Goal: Use online tool/utility: Utilize a website feature to perform a specific function

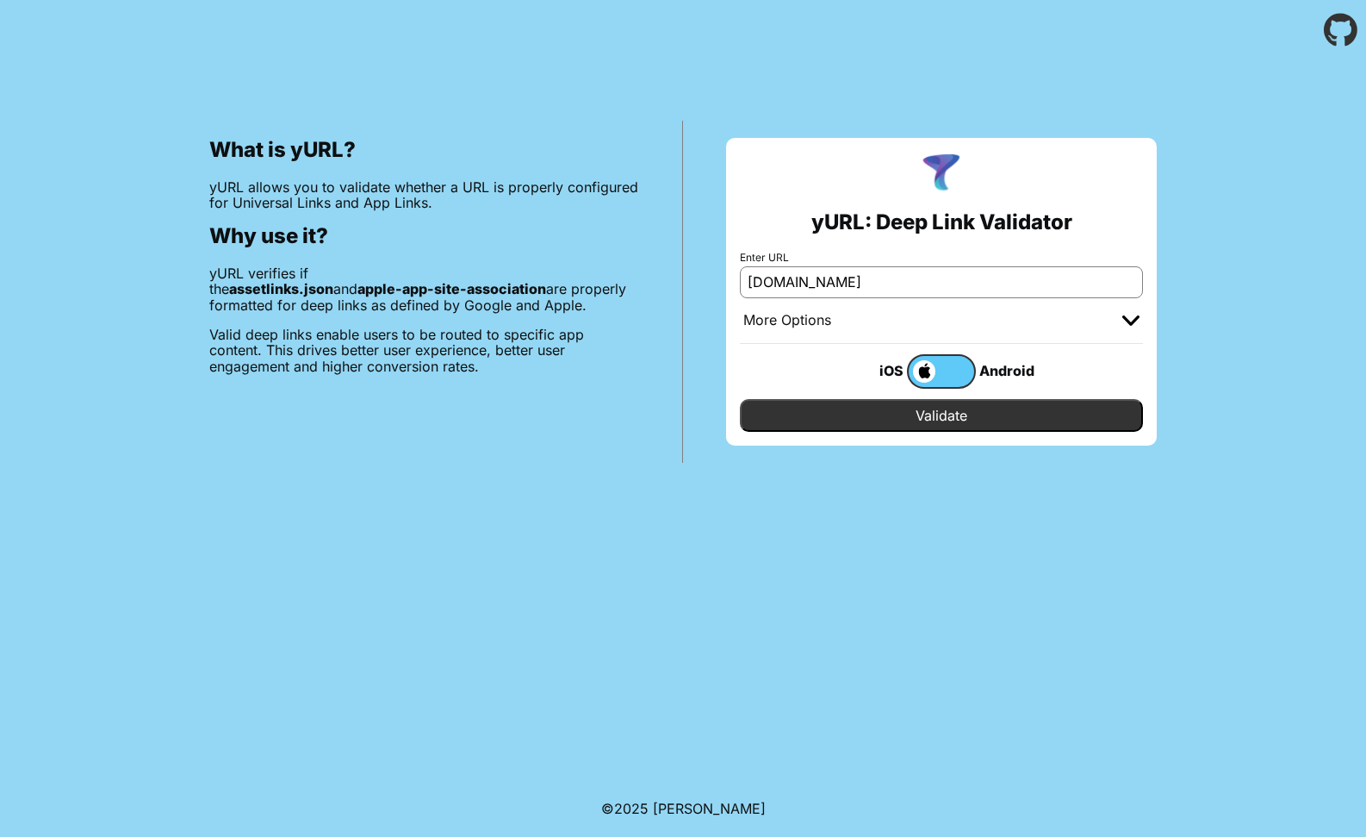
type input "[DOMAIN_NAME]"
click at [955, 376] on label at bounding box center [941, 371] width 69 height 34
click at [0, 0] on input "checkbox" at bounding box center [0, 0] width 0 height 0
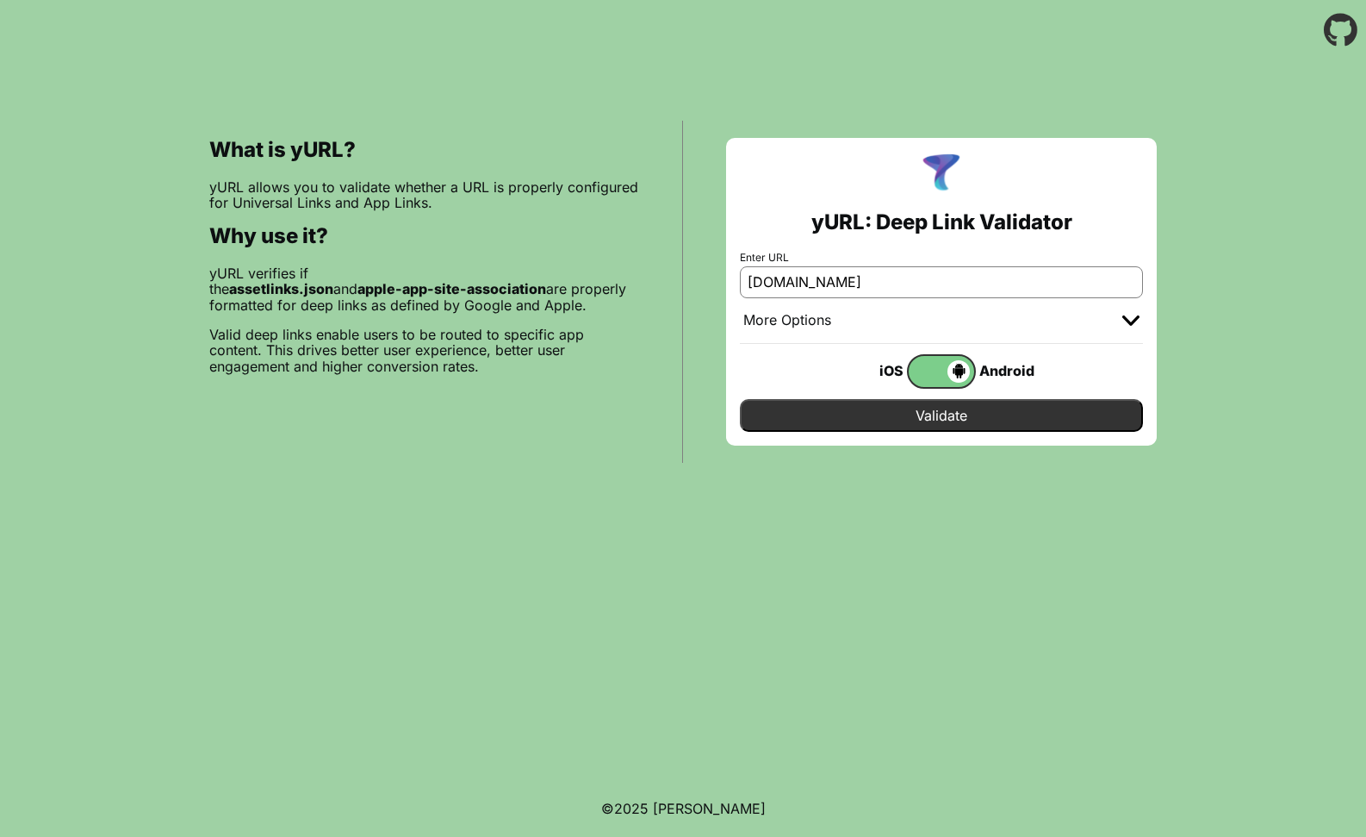
click at [949, 410] on input "Validate" at bounding box center [941, 415] width 403 height 33
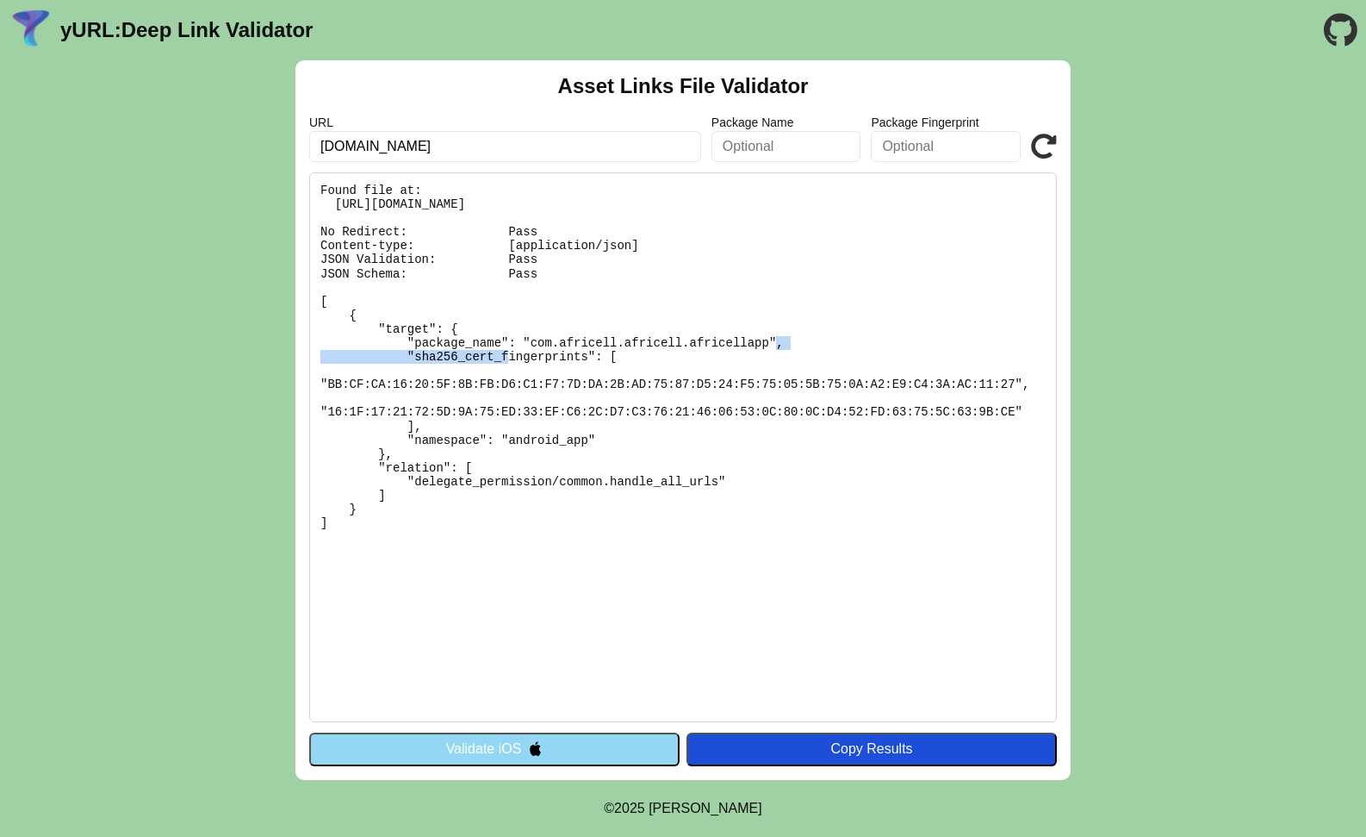
drag, startPoint x: 536, startPoint y: 342, endPoint x: 742, endPoint y: 348, distance: 206.0
click at [742, 348] on pre "Found file at: https://app.africell.gm/.well-known/assetlinks.json No Redirect:…" at bounding box center [683, 447] width 748 height 550
drag, startPoint x: 482, startPoint y: 272, endPoint x: 558, endPoint y: 277, distance: 76.0
click at [558, 277] on pre "Found file at: https://app.africell.gm/.well-known/assetlinks.json No Redirect:…" at bounding box center [683, 447] width 748 height 550
click at [1060, 145] on div "Asset Links File Validator URL app.africell.gm Package Name Package Fingerprint…" at bounding box center [683, 419] width 775 height 719
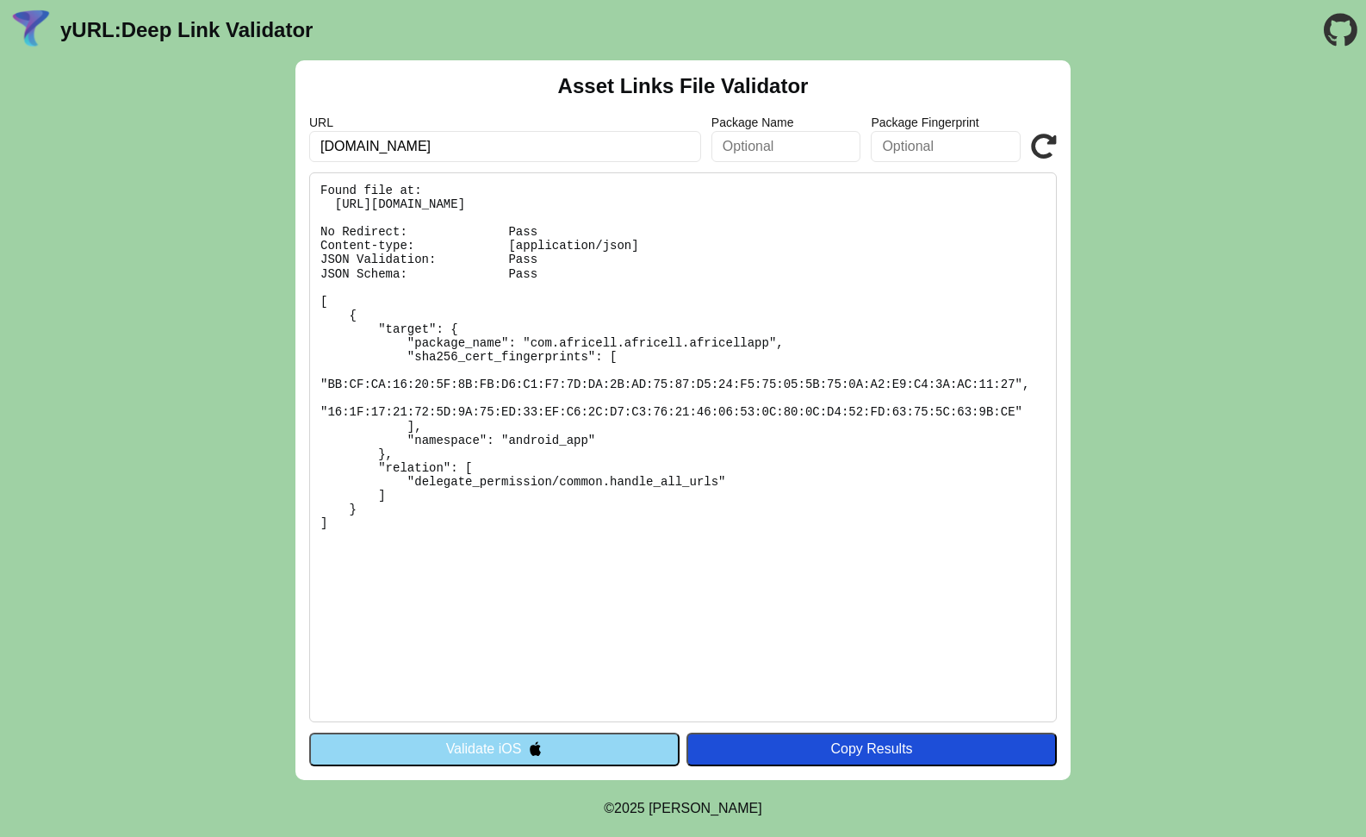
click at [1042, 146] on icon at bounding box center [1044, 147] width 26 height 26
click at [501, 745] on button "Validate iOS" at bounding box center [494, 748] width 370 height 33
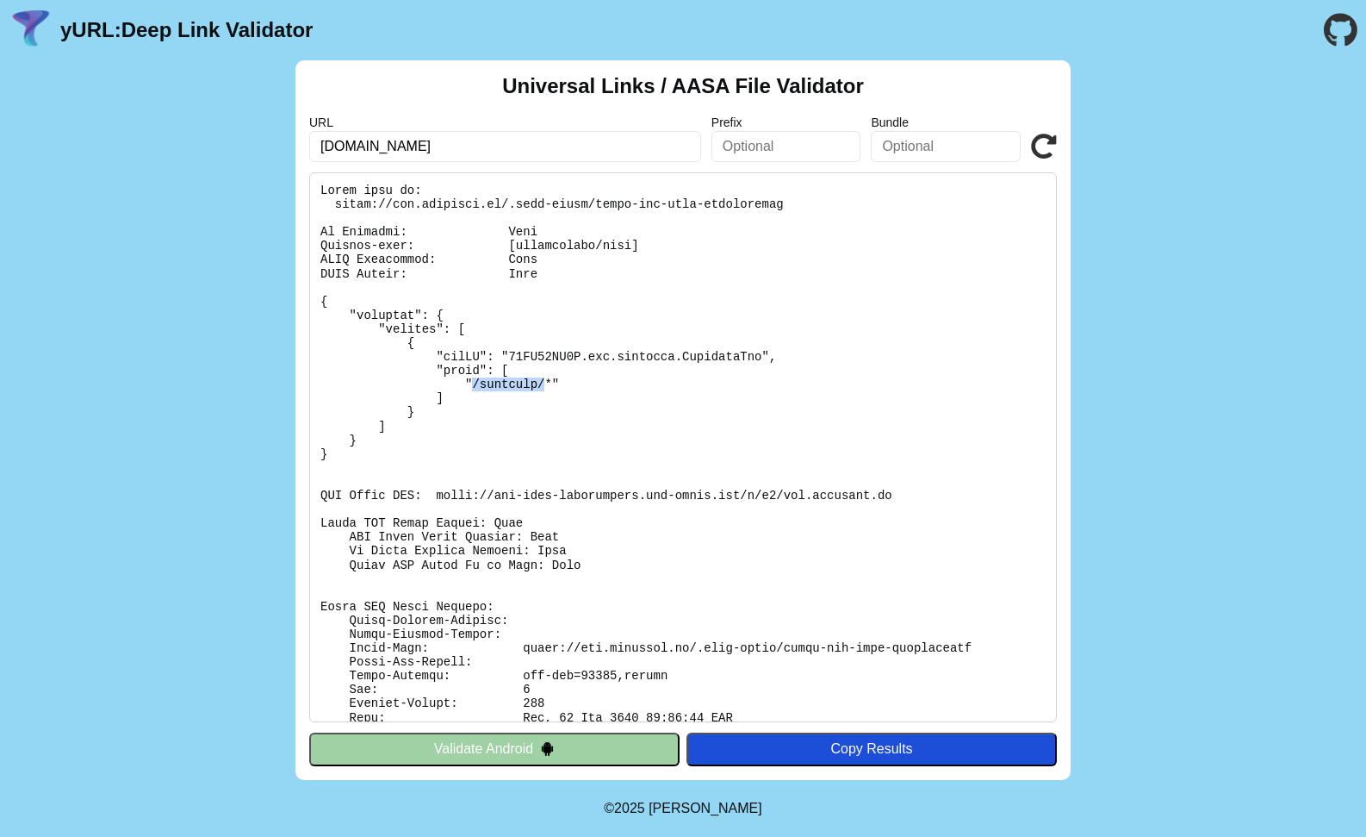
drag, startPoint x: 471, startPoint y: 384, endPoint x: 545, endPoint y: 386, distance: 74.1
click at [545, 386] on pre at bounding box center [683, 447] width 748 height 550
click at [495, 387] on pre at bounding box center [683, 447] width 748 height 550
click at [433, 737] on button "Validate Android" at bounding box center [494, 748] width 370 height 33
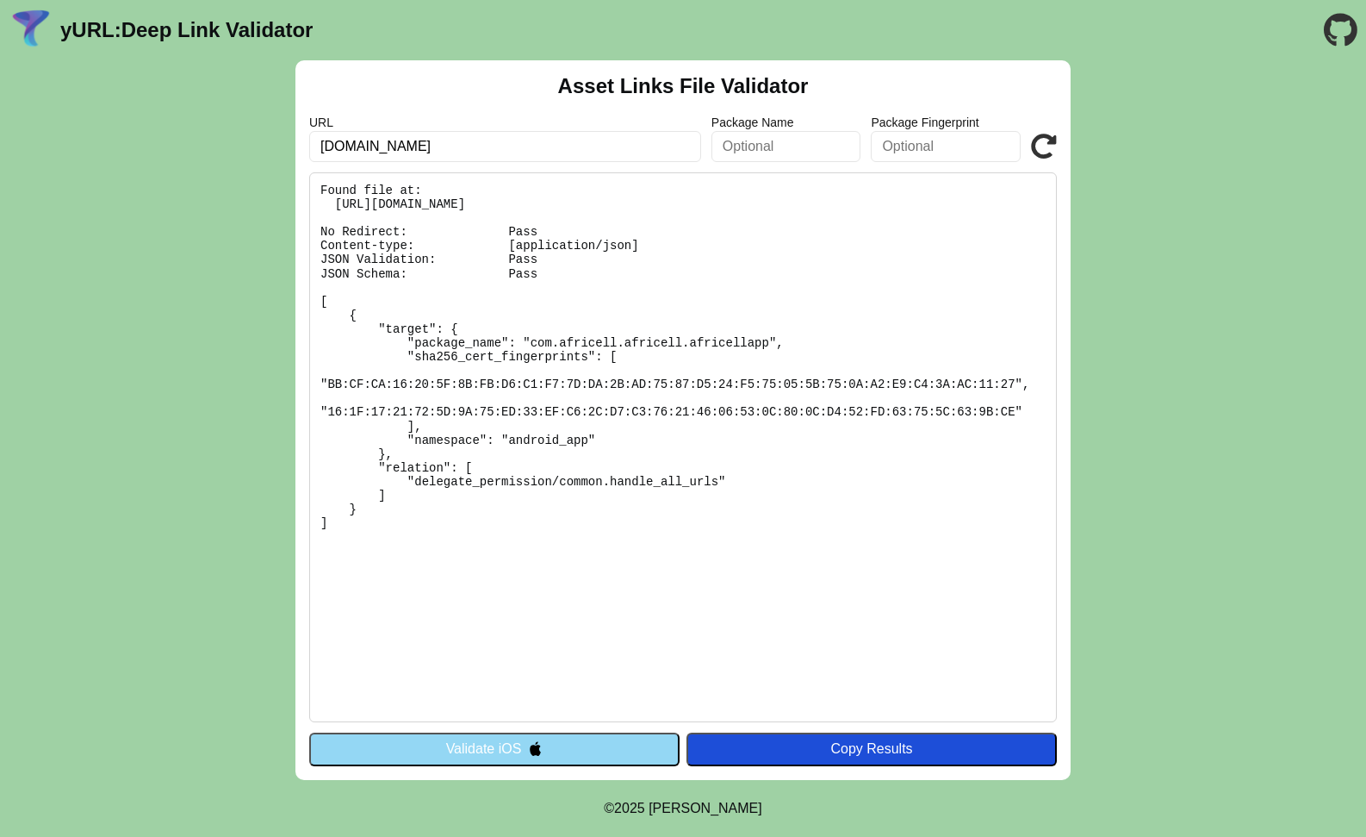
scroll to position [0, 1]
click at [481, 756] on button "Validate iOS" at bounding box center [494, 748] width 370 height 33
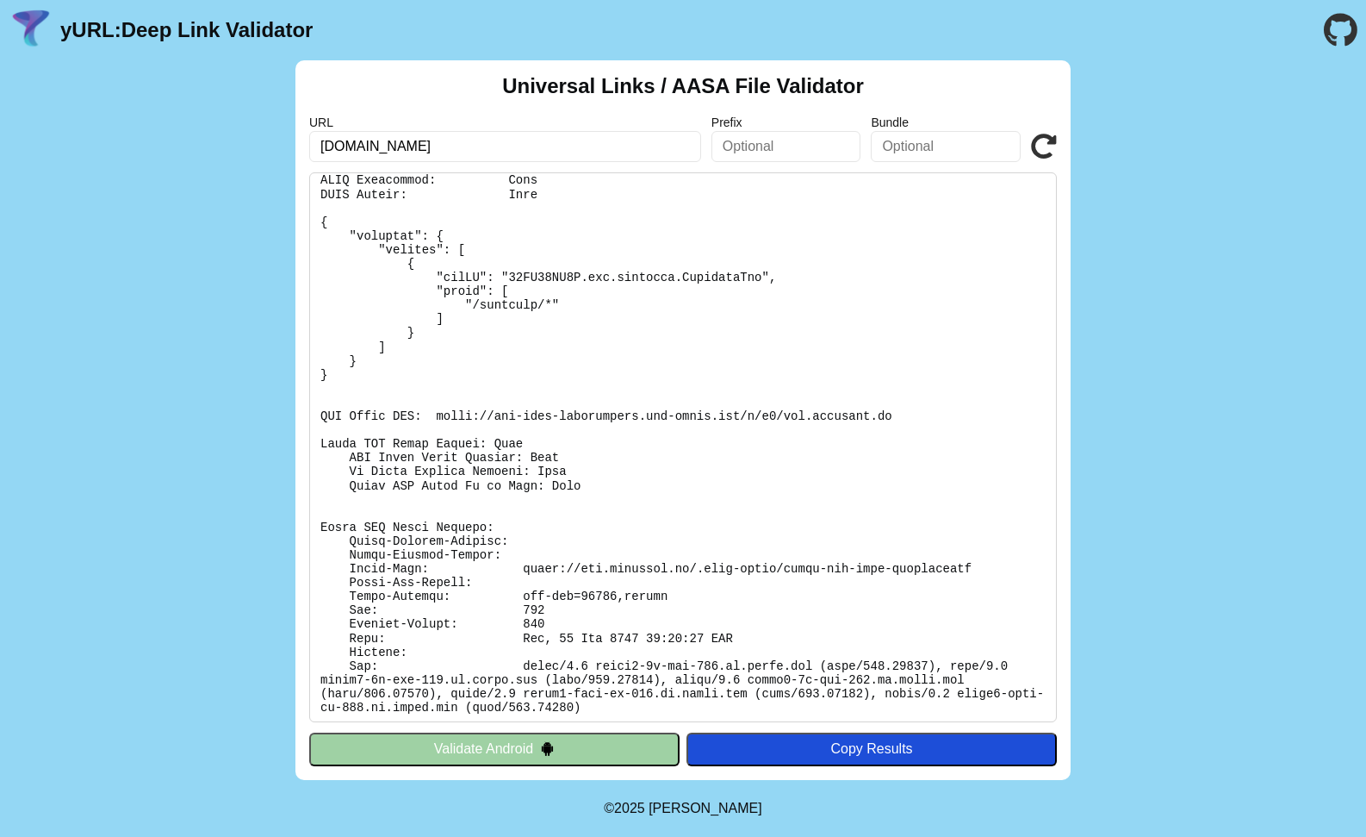
scroll to position [78, 0]
drag, startPoint x: 447, startPoint y: 134, endPoint x: 448, endPoint y: 145, distance: 10.4
click at [447, 134] on input "[DOMAIN_NAME]" at bounding box center [505, 146] width 392 height 31
click at [448, 145] on input "[DOMAIN_NAME]" at bounding box center [505, 146] width 392 height 31
drag, startPoint x: 461, startPoint y: 145, endPoint x: 557, endPoint y: 140, distance: 96.6
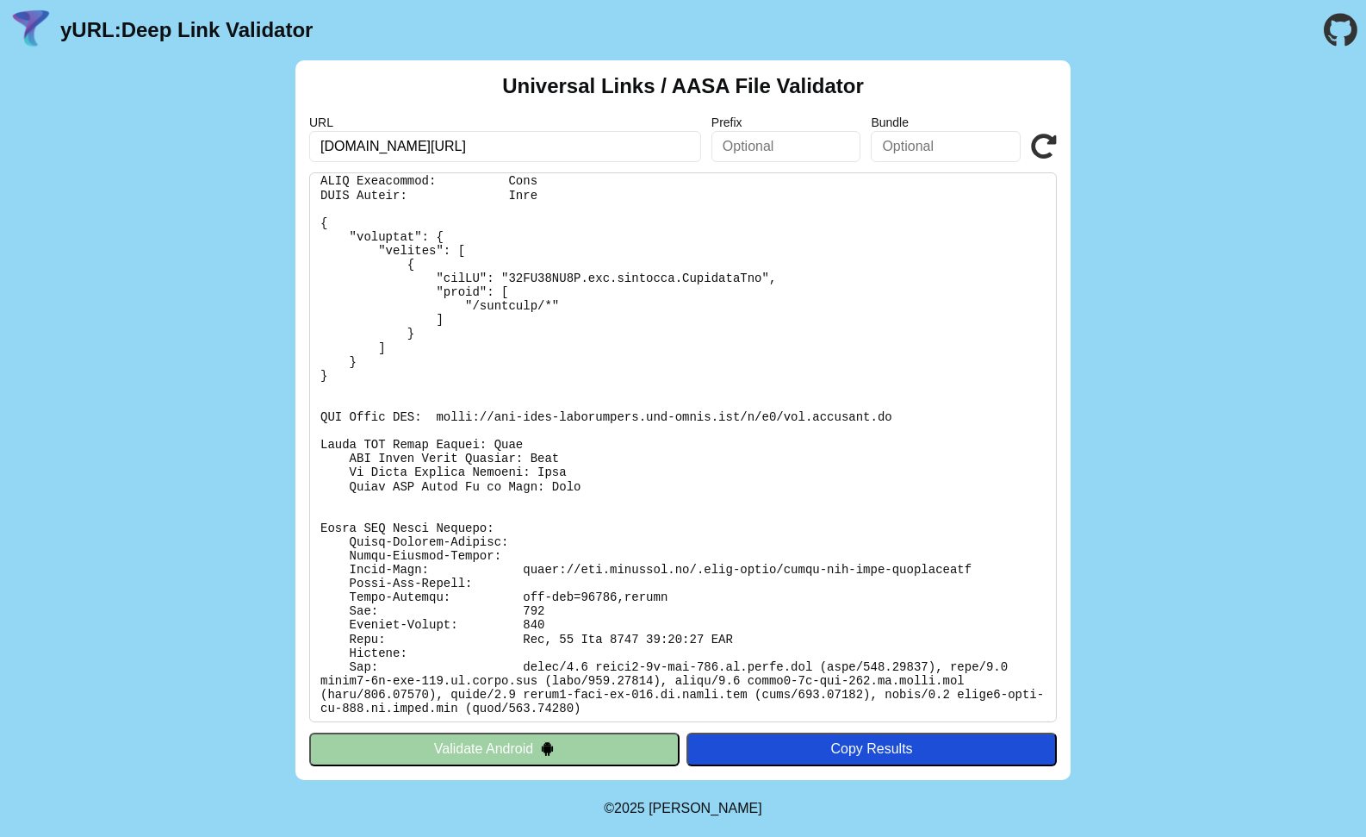
click at [554, 141] on input "app.africell.gm/mobile/check-offer" at bounding box center [505, 146] width 392 height 31
click at [435, 137] on input "app.africell.gm/mobile/order/5" at bounding box center [505, 146] width 392 height 31
click at [440, 146] on input "app.africell.gm/mobile/order/5" at bounding box center [505, 146] width 392 height 31
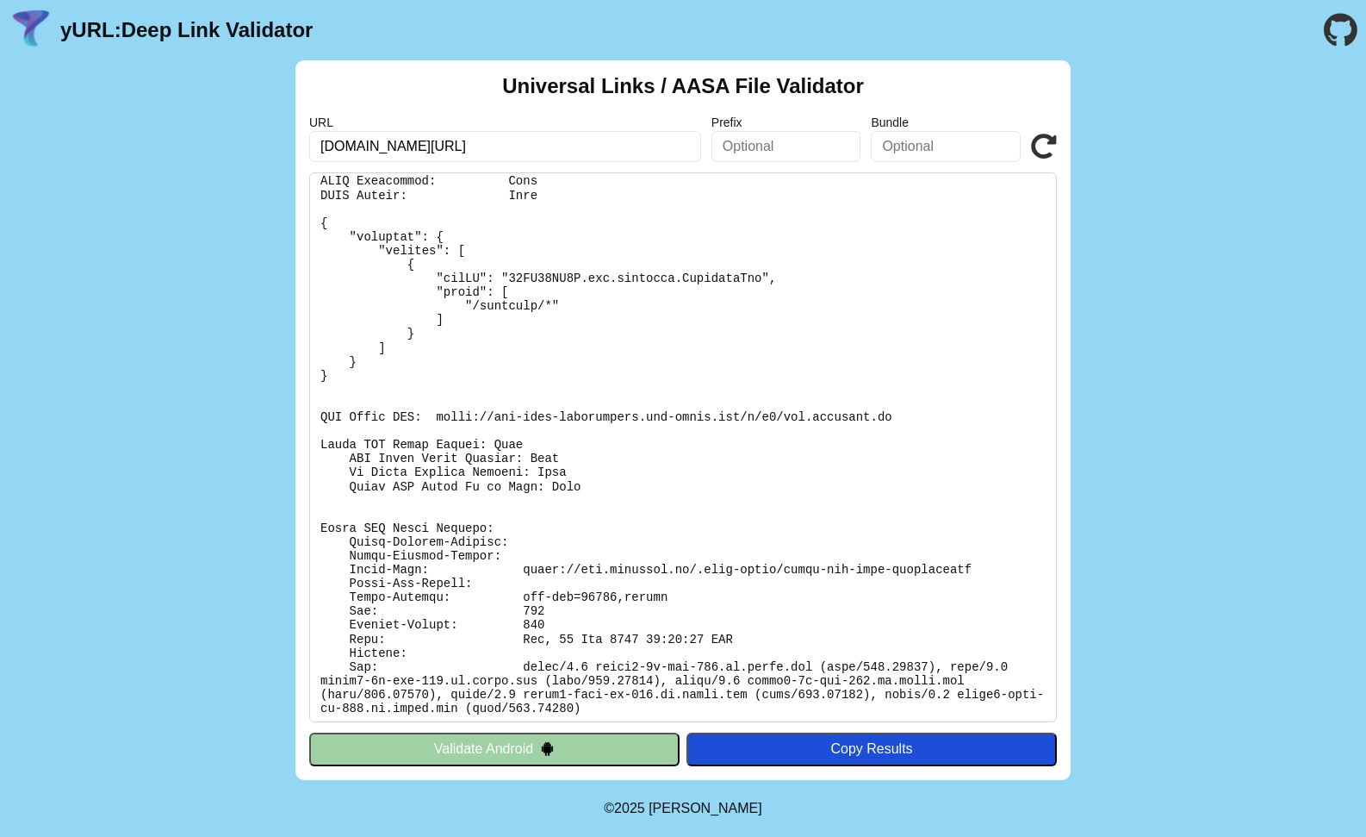
type input "app.africell.gm/mobile/order/5"
click at [414, 750] on button "Validate Android" at bounding box center [494, 748] width 370 height 33
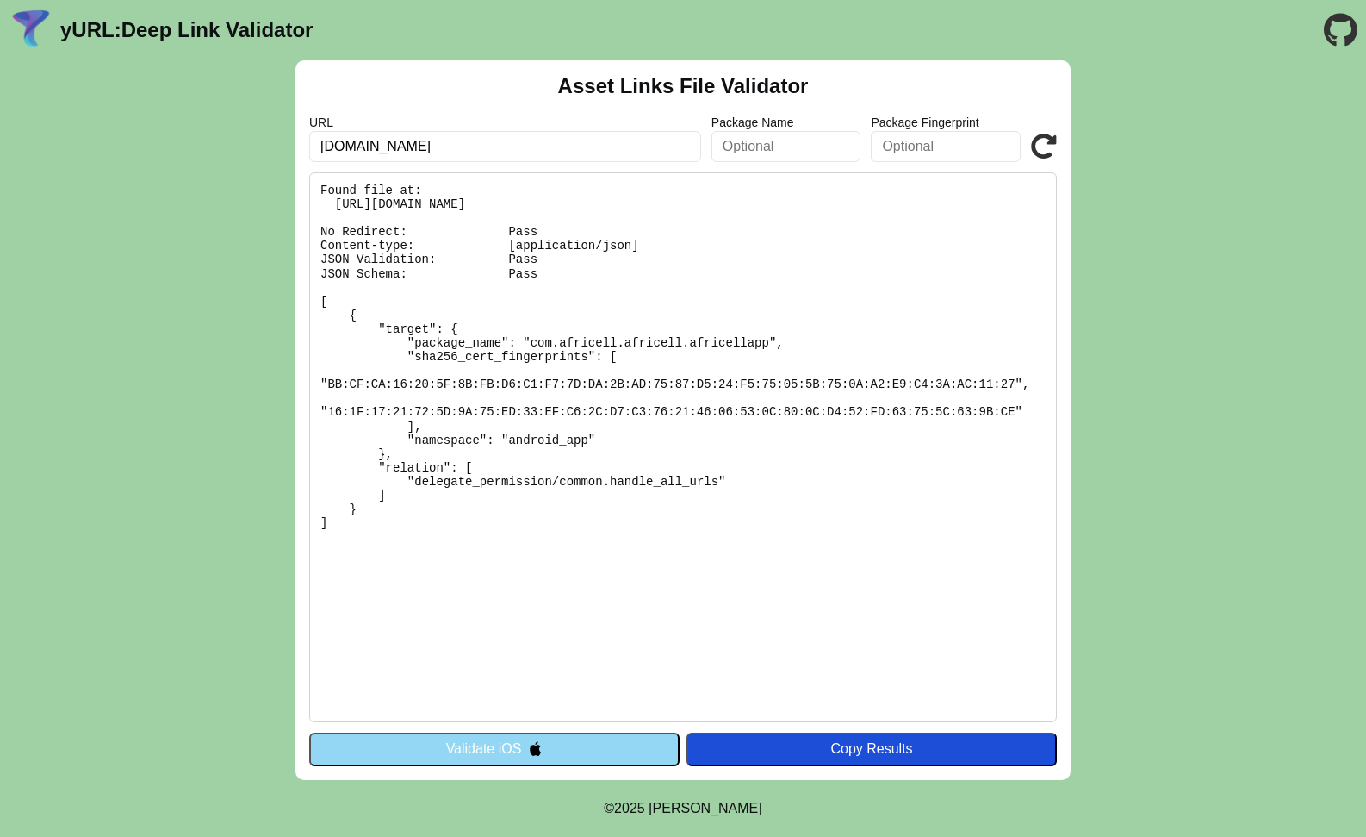
click at [505, 743] on button "Validate iOS" at bounding box center [494, 748] width 370 height 33
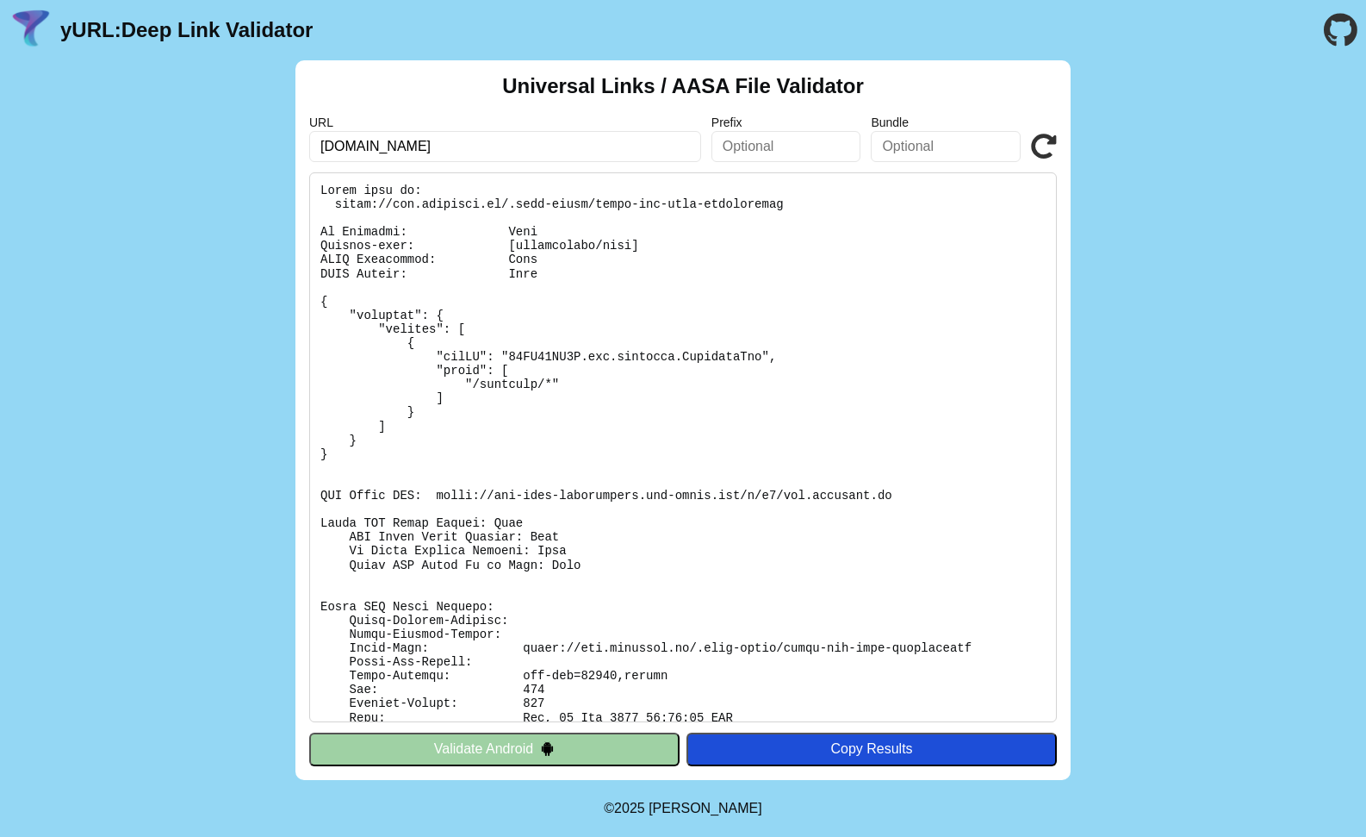
drag, startPoint x: 506, startPoint y: 402, endPoint x: 505, endPoint y: 391, distance: 11.2
click at [507, 397] on pre at bounding box center [683, 447] width 748 height 550
click at [492, 361] on pre at bounding box center [683, 447] width 748 height 550
drag, startPoint x: 492, startPoint y: 361, endPoint x: 493, endPoint y: 370, distance: 8.7
click at [493, 363] on pre at bounding box center [683, 447] width 748 height 550
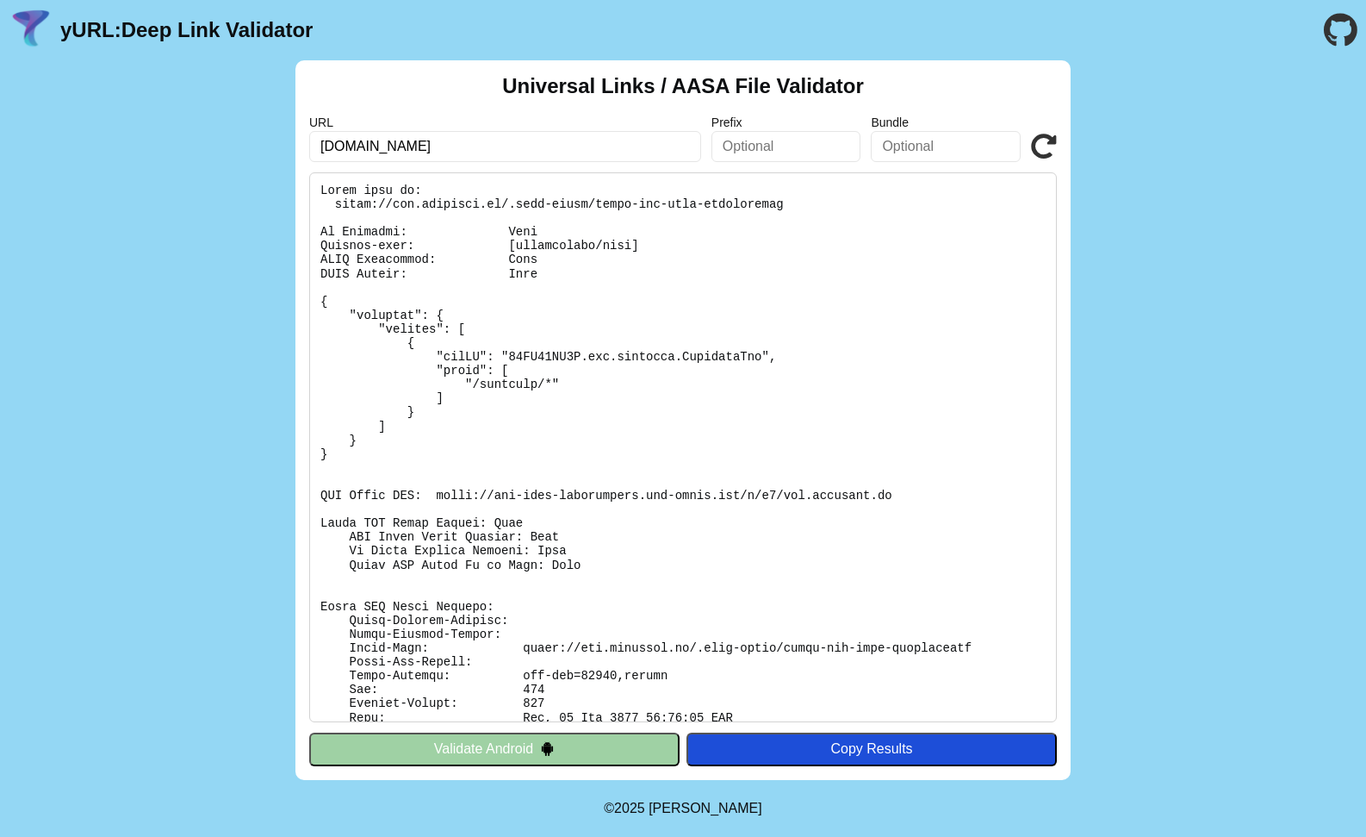
click at [495, 385] on pre at bounding box center [683, 447] width 748 height 550
click at [517, 380] on pre at bounding box center [683, 447] width 748 height 550
click at [533, 379] on pre at bounding box center [683, 447] width 748 height 550
drag, startPoint x: 538, startPoint y: 370, endPoint x: 536, endPoint y: 383, distance: 14.0
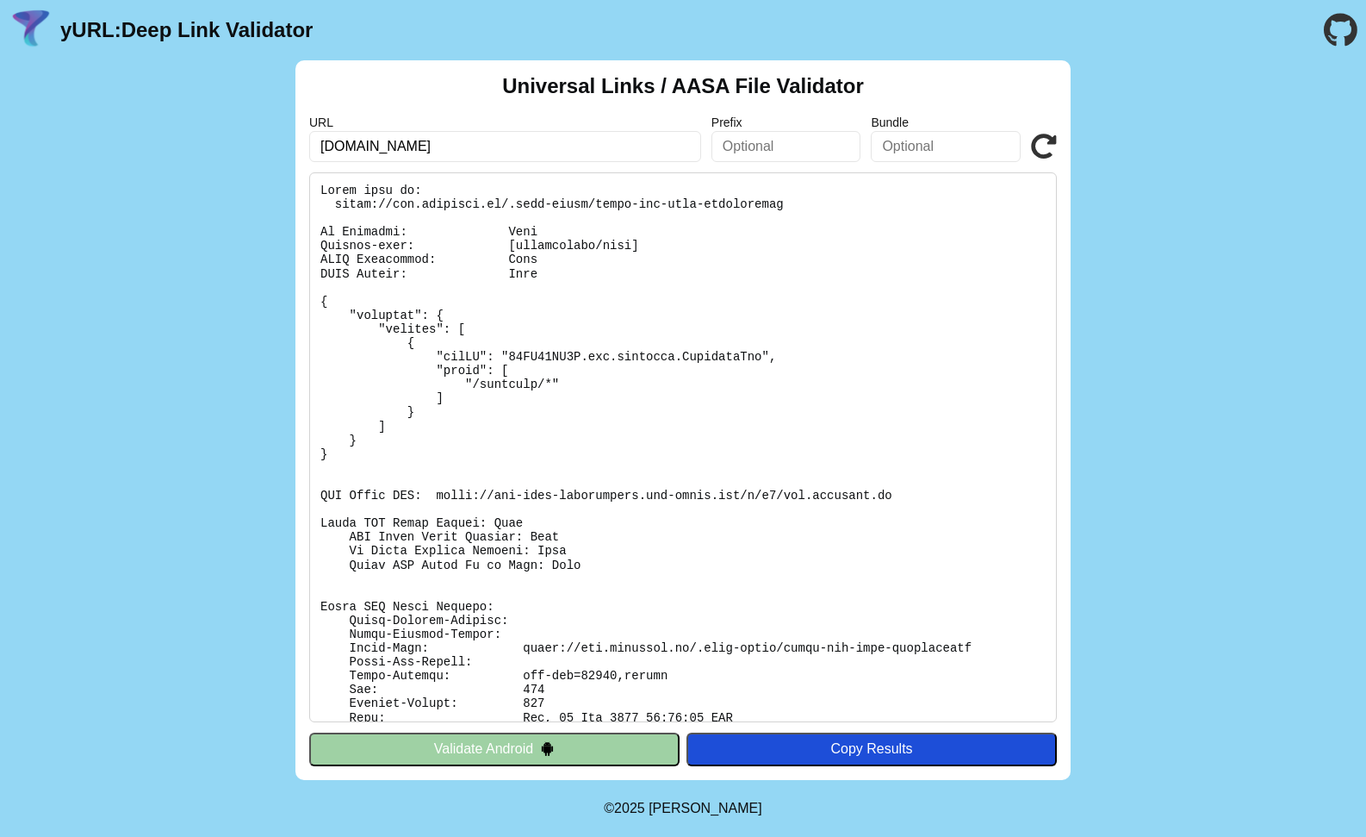
click at [539, 370] on pre at bounding box center [683, 447] width 748 height 550
drag, startPoint x: 536, startPoint y: 382, endPoint x: 474, endPoint y: 381, distance: 62.0
click at [474, 381] on pre at bounding box center [683, 447] width 748 height 550
drag, startPoint x: 519, startPoint y: 641, endPoint x: 971, endPoint y: 643, distance: 451.4
click at [971, 643] on pre at bounding box center [683, 447] width 748 height 550
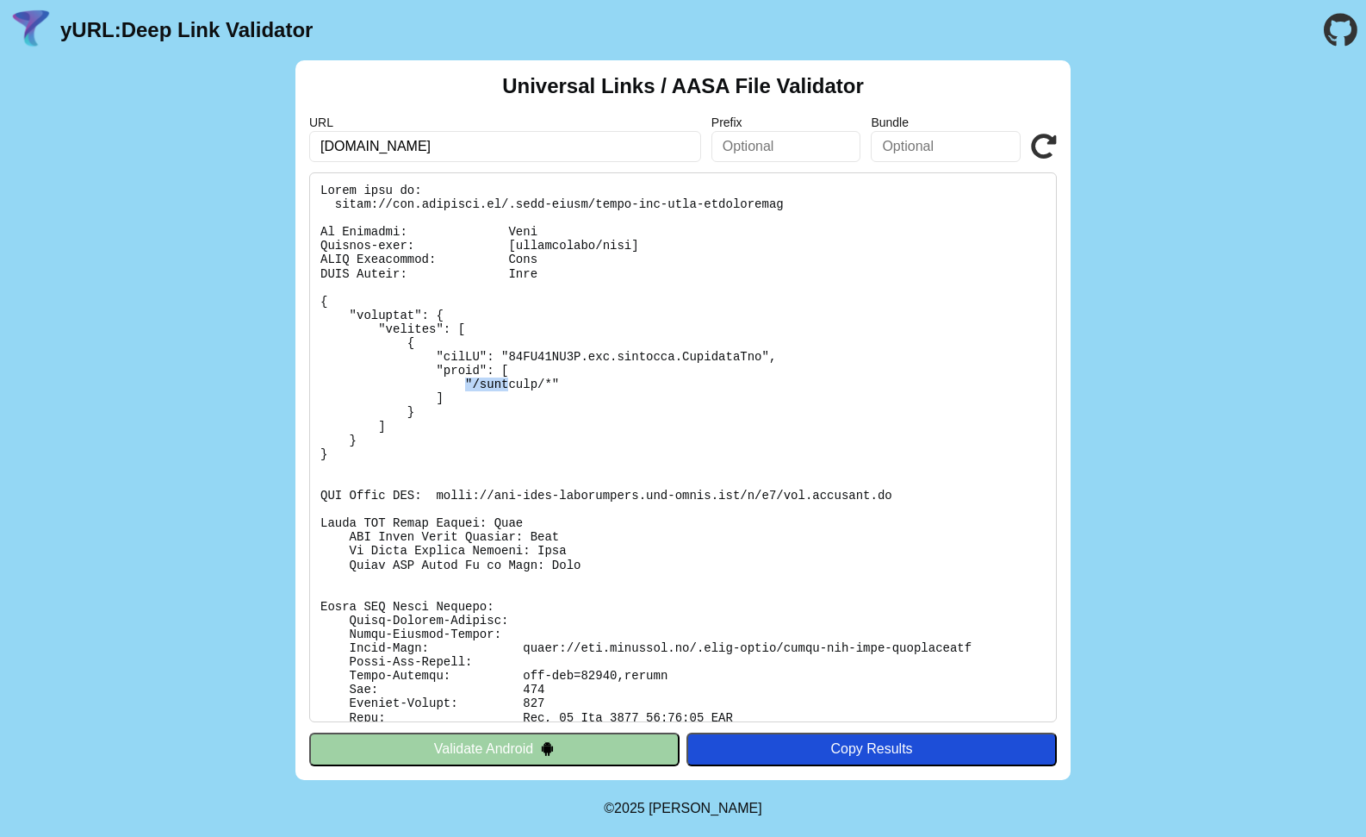
drag, startPoint x: 468, startPoint y: 380, endPoint x: 511, endPoint y: 379, distance: 43.1
click at [511, 379] on pre at bounding box center [683, 447] width 748 height 550
click at [515, 391] on pre at bounding box center [683, 447] width 748 height 550
drag, startPoint x: 534, startPoint y: 380, endPoint x: 470, endPoint y: 383, distance: 63.8
click at [470, 383] on pre at bounding box center [683, 447] width 748 height 550
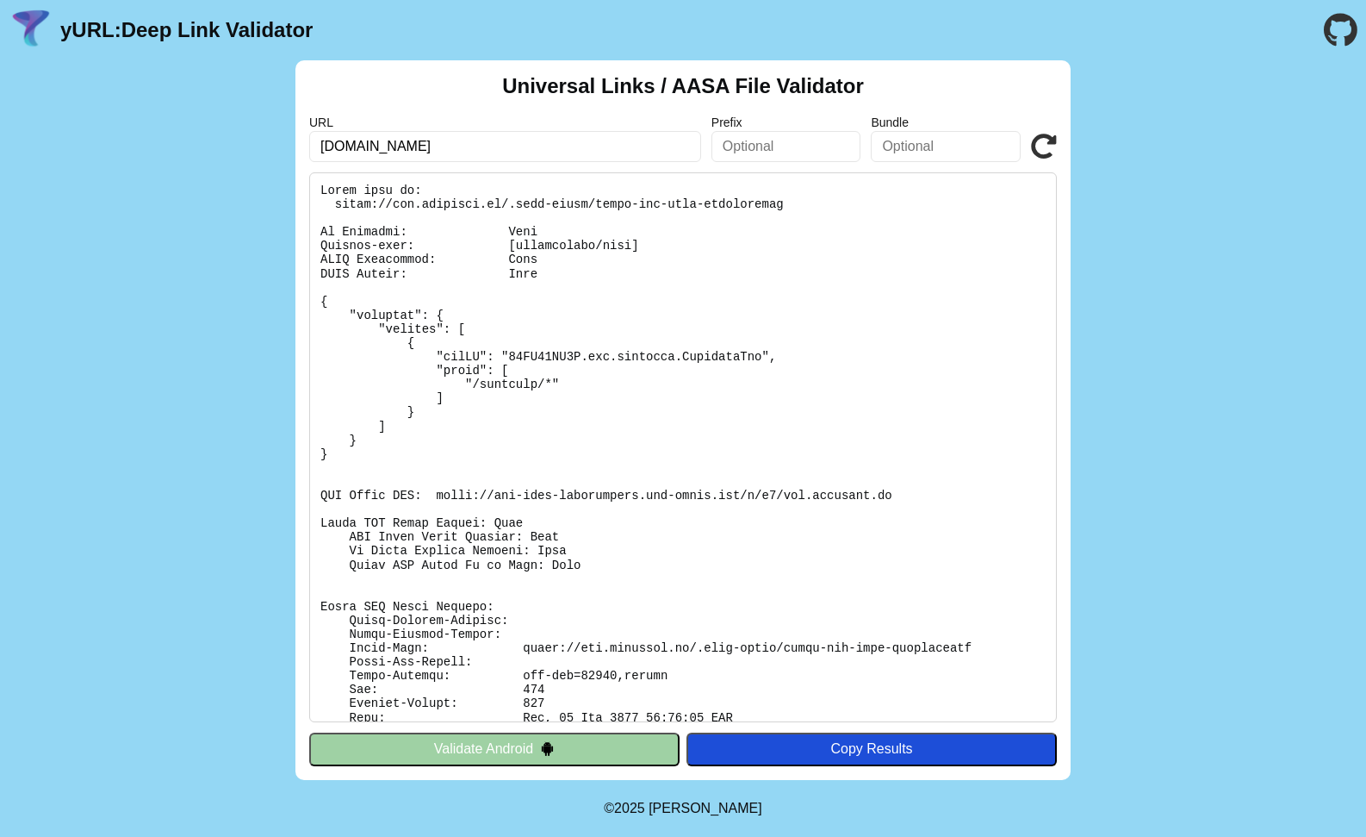
click at [466, 151] on input "[DOMAIN_NAME]" at bounding box center [505, 146] width 392 height 31
click at [511, 140] on input "[DOMAIN_NAME]" at bounding box center [505, 146] width 392 height 31
click at [509, 146] on input "[DOMAIN_NAME]" at bounding box center [505, 146] width 392 height 31
click at [498, 140] on input "[DOMAIN_NAME][URL]" at bounding box center [505, 146] width 392 height 31
drag, startPoint x: 509, startPoint y: 146, endPoint x: 246, endPoint y: 147, distance: 262.8
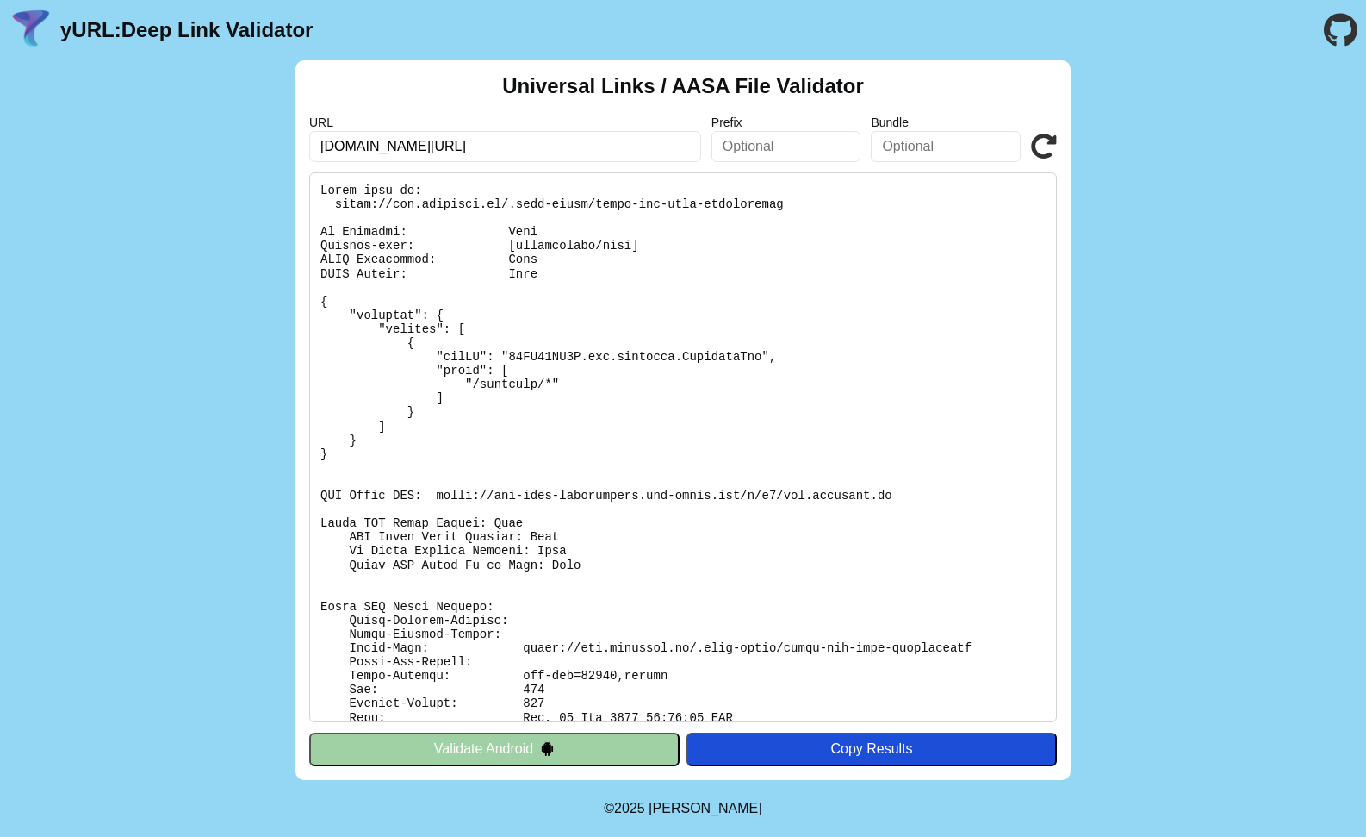
click at [246, 147] on div "Universal Links / AASA File Validator URL [DOMAIN_NAME][URL] Prefix Bundle Vali…" at bounding box center [683, 419] width 1366 height 719
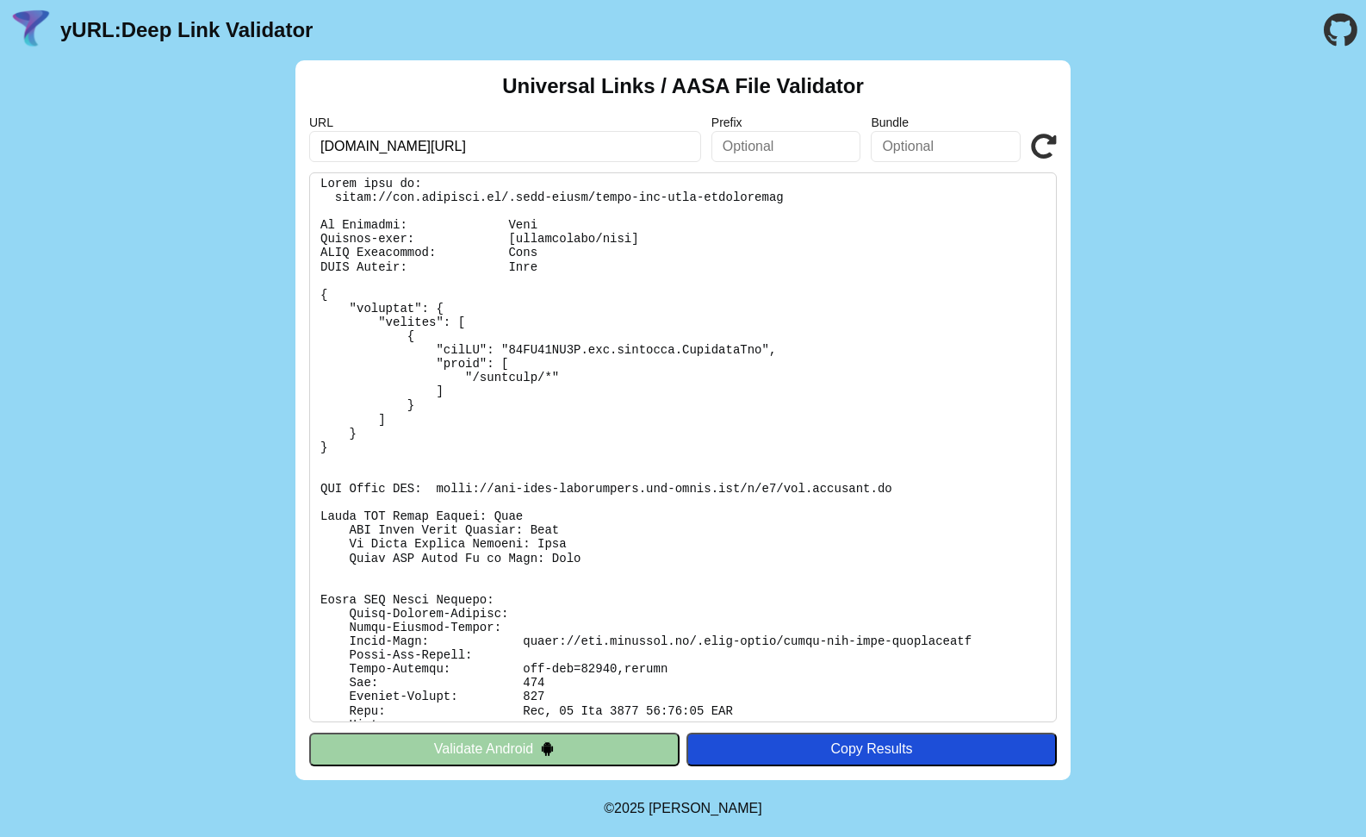
click at [440, 141] on input "[DOMAIN_NAME][URL]" at bounding box center [505, 146] width 392 height 31
click at [437, 150] on input "[DOMAIN_NAME][URL]" at bounding box center [505, 146] width 392 height 31
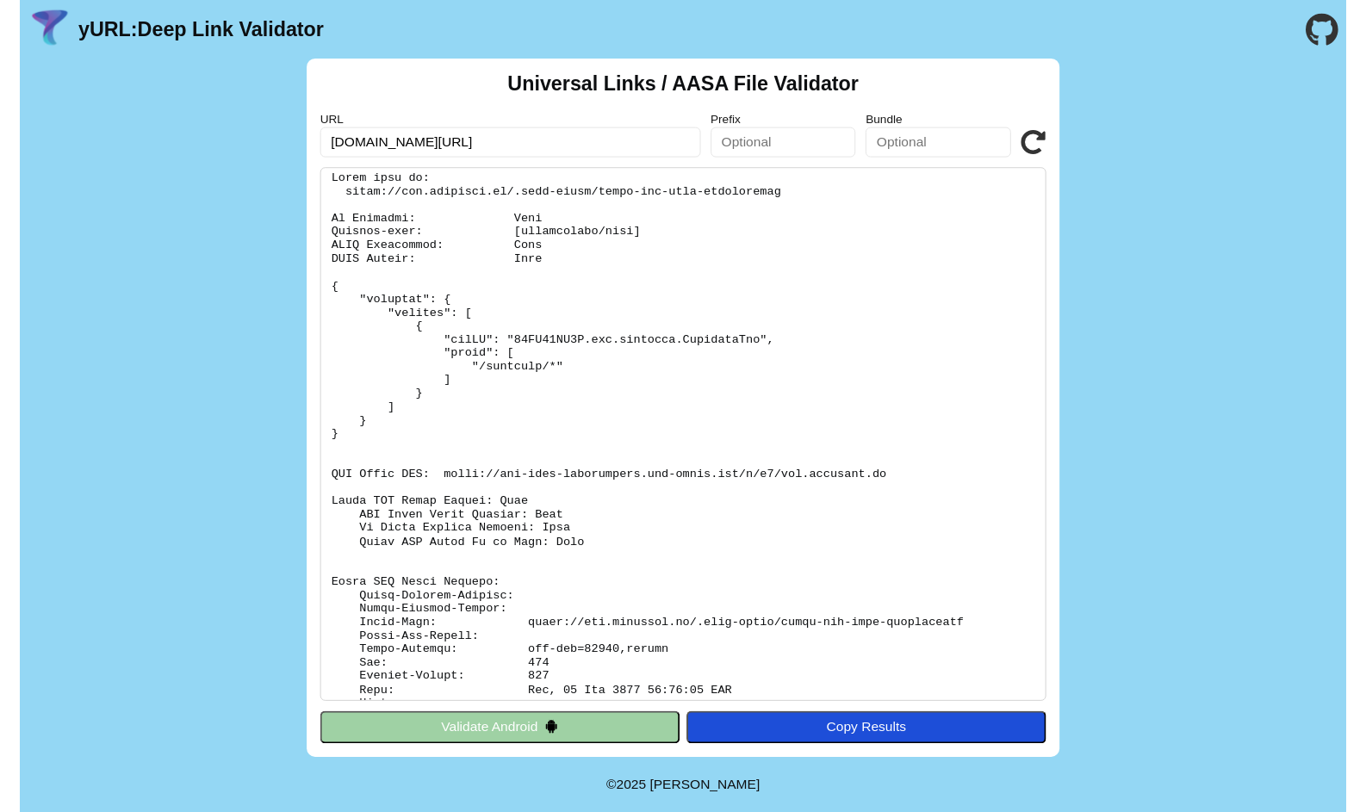
scroll to position [6, 0]
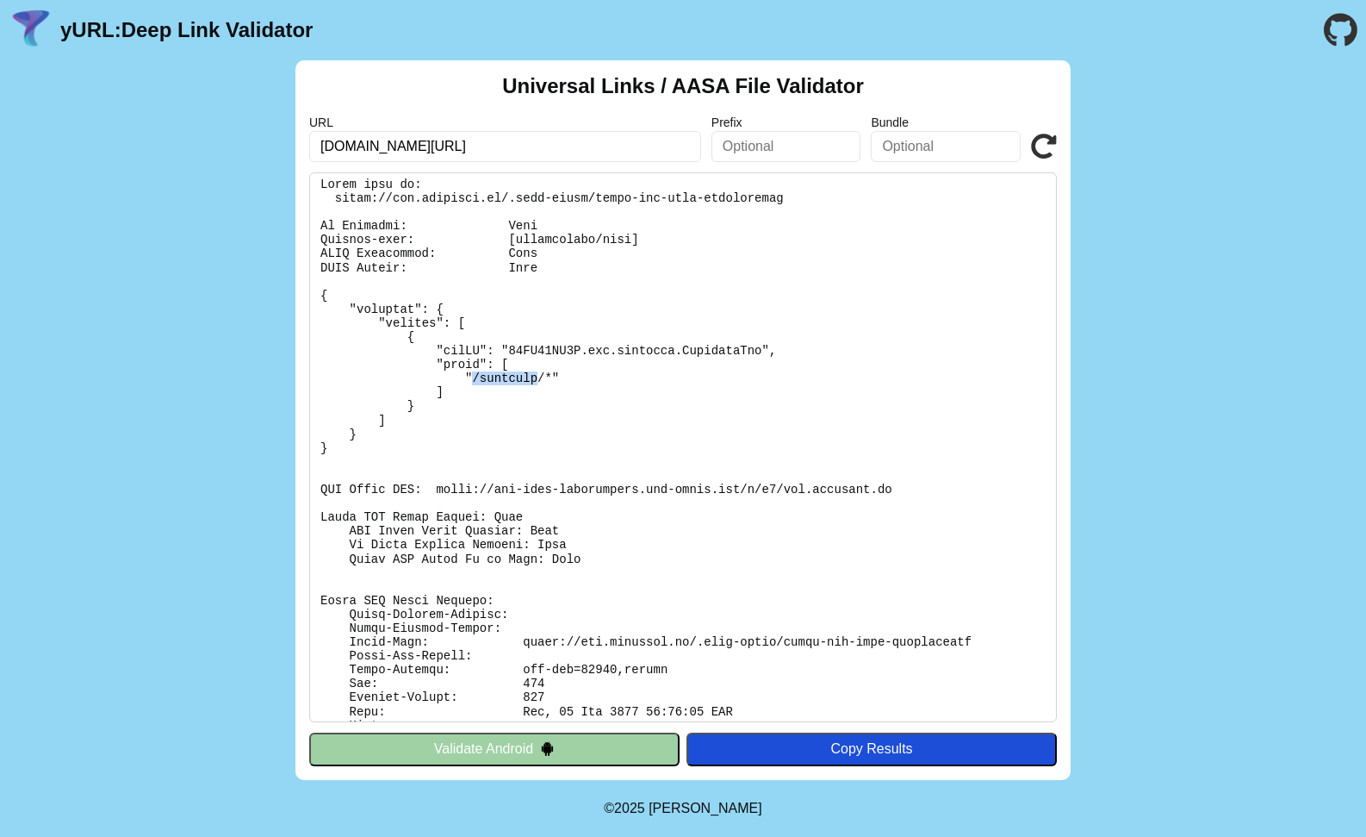
drag, startPoint x: 474, startPoint y: 376, endPoint x: 535, endPoint y: 372, distance: 61.3
click at [535, 372] on pre at bounding box center [683, 447] width 748 height 550
copy pre "/merchant"
click at [427, 146] on input "[DOMAIN_NAME][URL]" at bounding box center [505, 146] width 392 height 31
drag, startPoint x: 427, startPoint y: 146, endPoint x: 452, endPoint y: 147, distance: 25.0
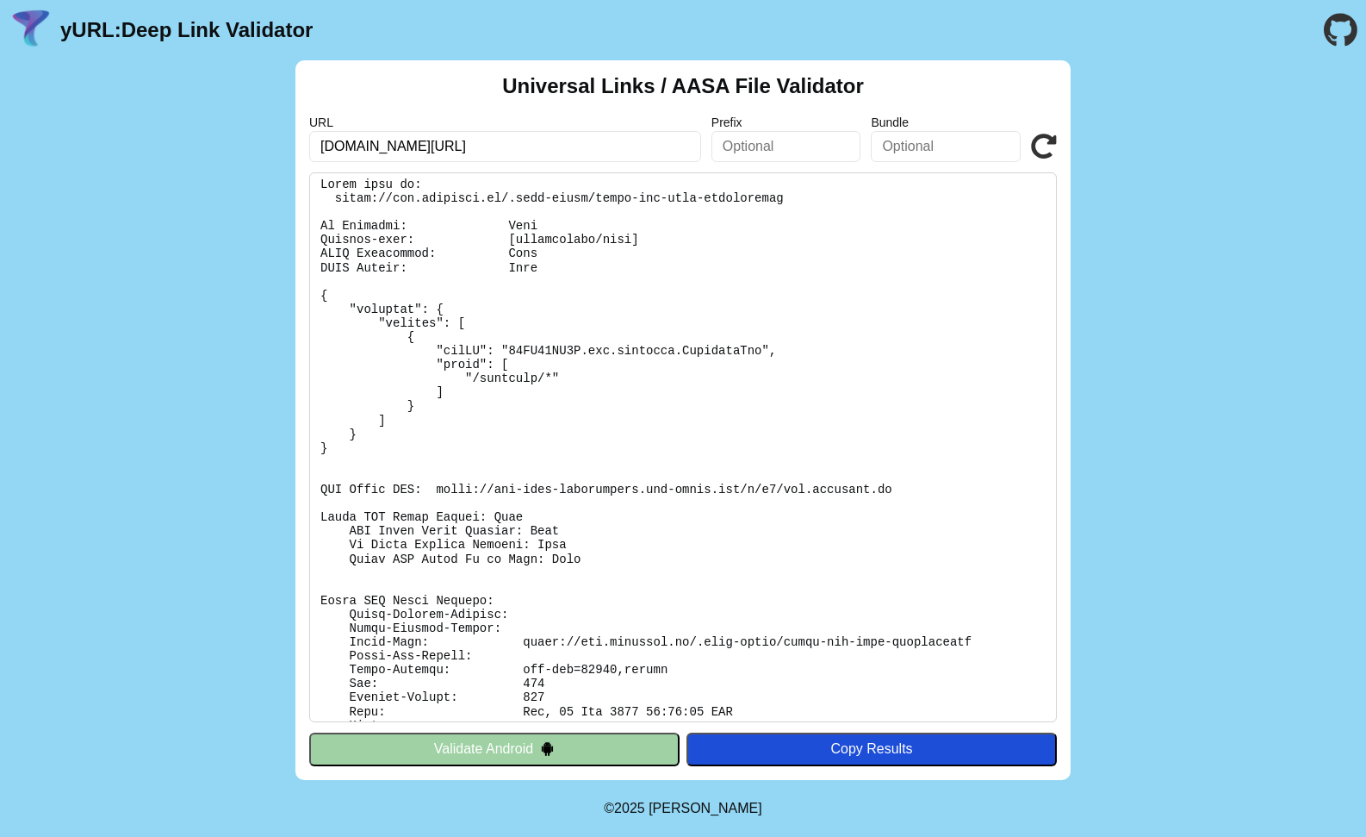
click at [428, 146] on input "[DOMAIN_NAME][URL]" at bounding box center [505, 146] width 392 height 31
paste input "/merchant"
click at [413, 145] on input "[DOMAIN_NAME][URL]" at bounding box center [505, 146] width 392 height 31
click at [496, 140] on input "[DOMAIN_NAME][URL]" at bounding box center [505, 146] width 392 height 31
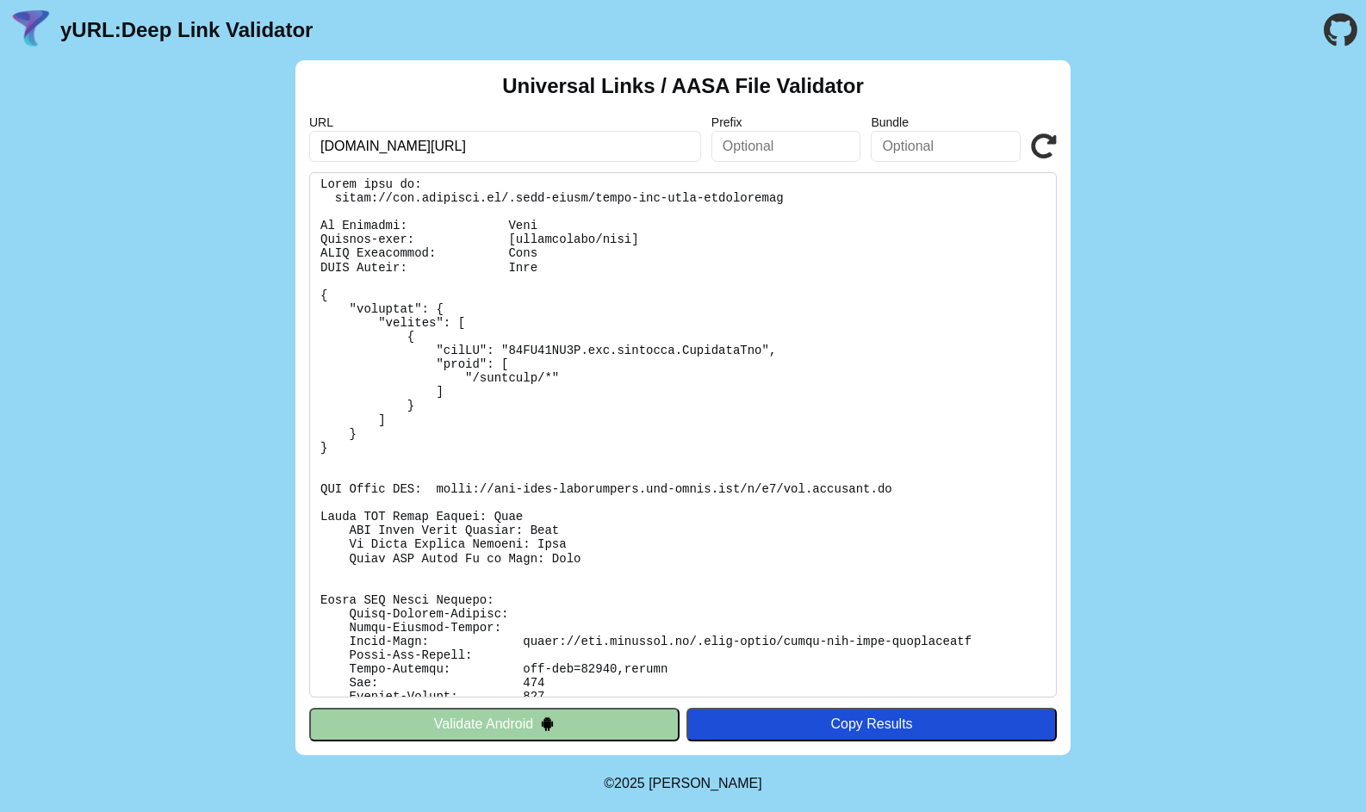
click at [444, 143] on input "[DOMAIN_NAME][URL]" at bounding box center [505, 146] width 392 height 31
type input "[DOMAIN_NAME][URL]"
click at [492, 143] on input "[DOMAIN_NAME][URL]" at bounding box center [505, 146] width 392 height 31
drag, startPoint x: 506, startPoint y: 144, endPoint x: 166, endPoint y: 136, distance: 339.5
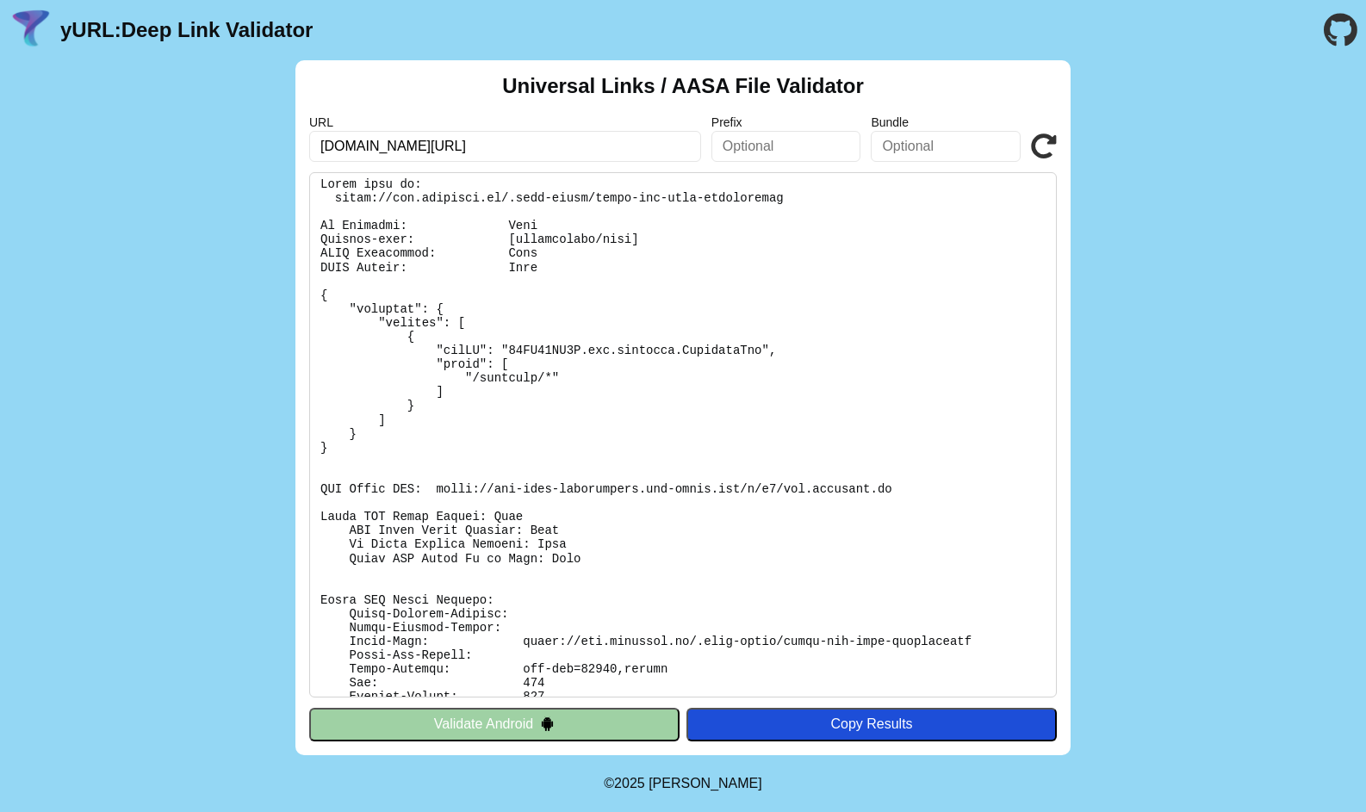
click at [166, 136] on div "Universal Links / AASA File Validator URL [DOMAIN_NAME][URL] Prefix Bundle Vali…" at bounding box center [683, 407] width 1366 height 695
